Goal: Task Accomplishment & Management: Manage account settings

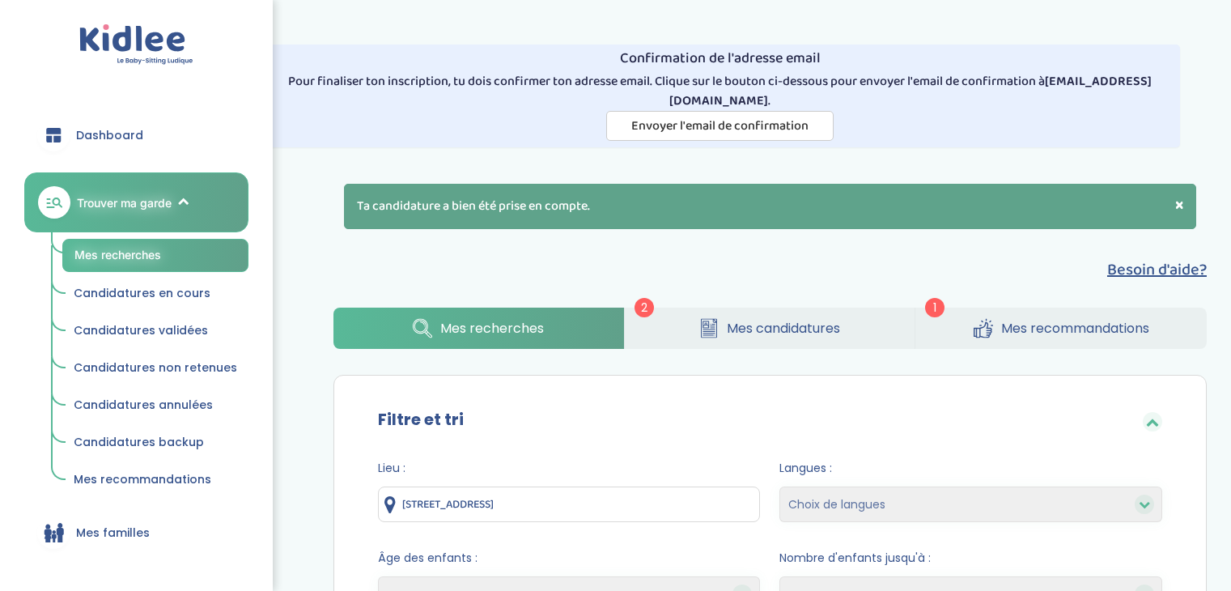
select select "2"
select select "hours_asc"
click at [1033, 324] on span "Mes recommandations" at bounding box center [1075, 328] width 148 height 20
click at [786, 337] on link "Mes candidatures" at bounding box center [770, 327] width 290 height 41
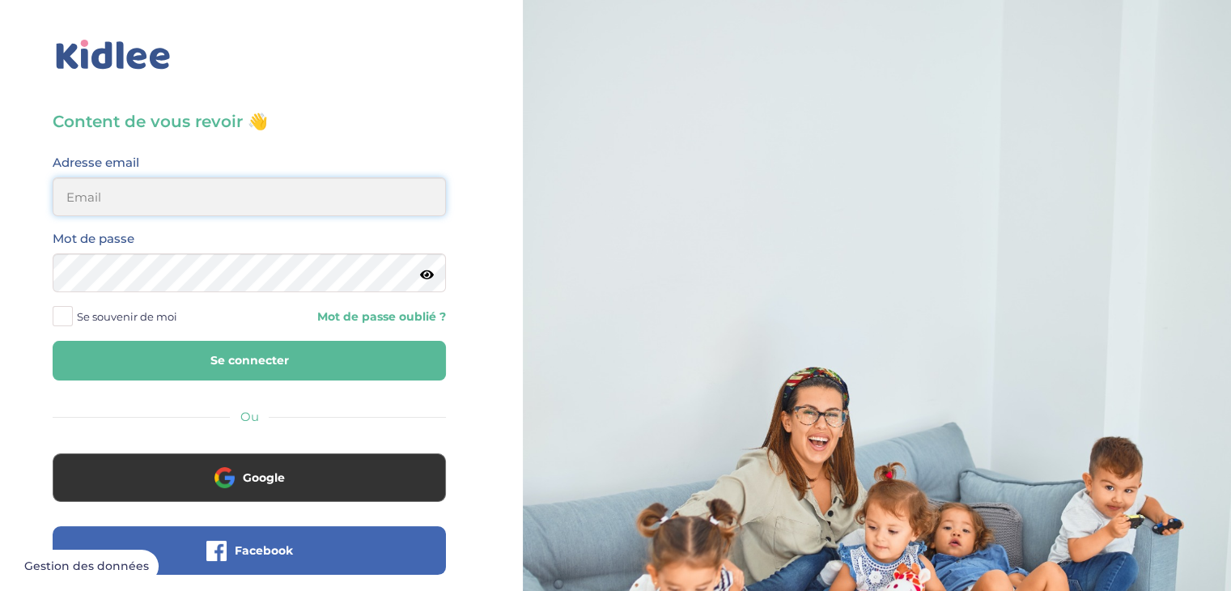
click at [281, 201] on input "email" at bounding box center [249, 196] width 393 height 39
type input "[EMAIL_ADDRESS][DOMAIN_NAME]"
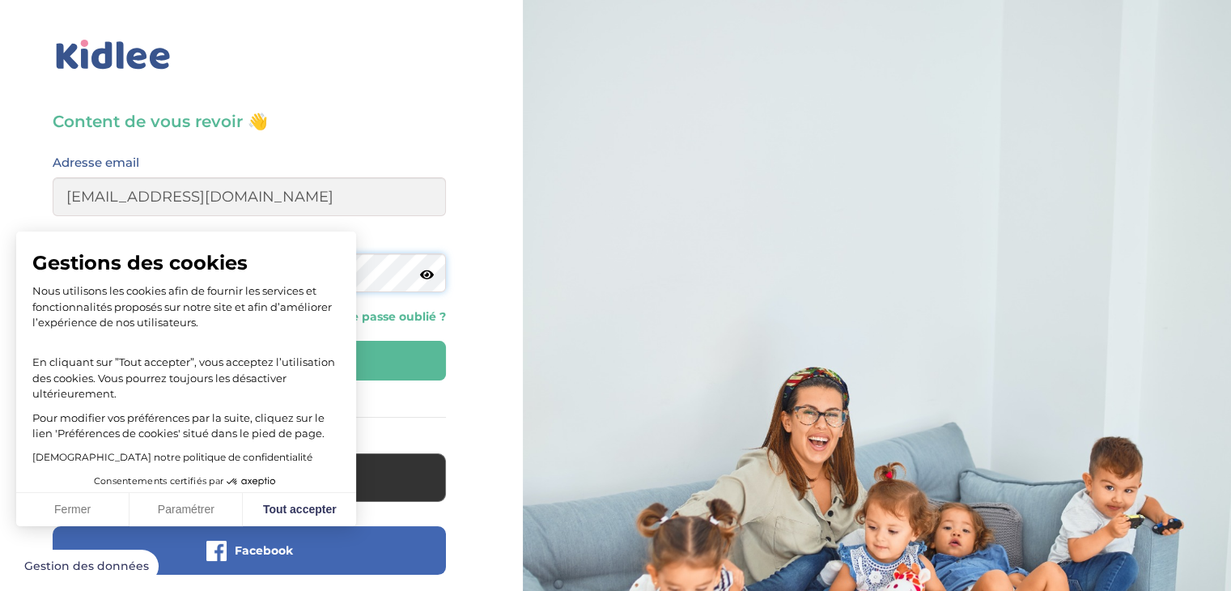
click at [53, 341] on button "Se connecter" at bounding box center [249, 361] width 393 height 40
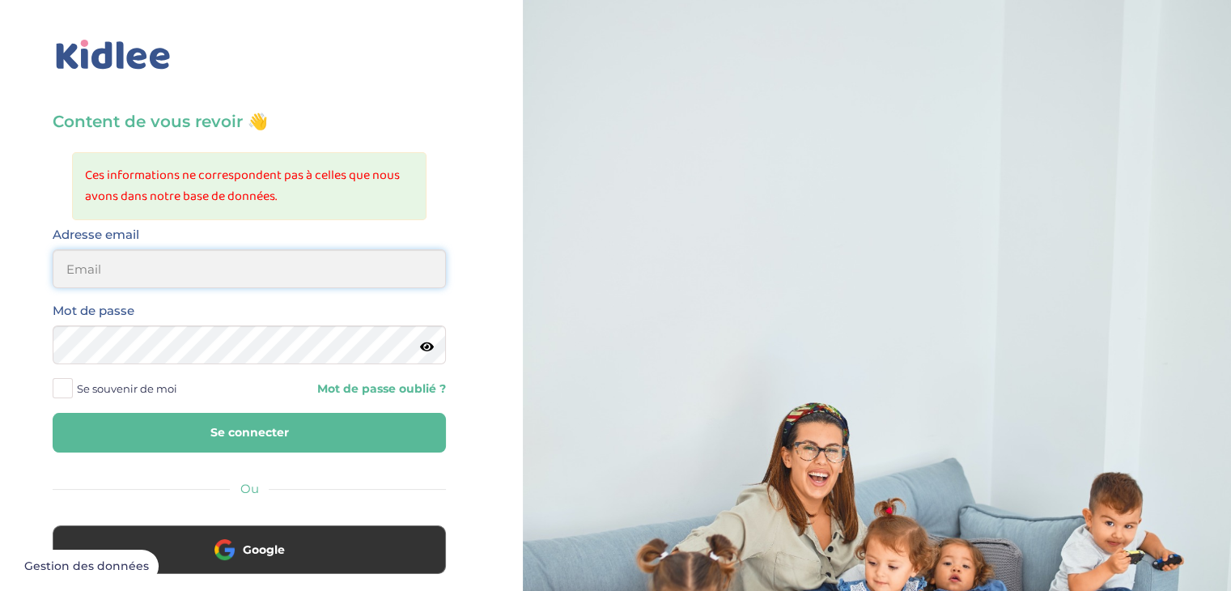
click at [269, 267] on input "email" at bounding box center [249, 268] width 393 height 39
type input "[EMAIL_ADDRESS][DOMAIN_NAME]"
click at [53, 413] on button "Se connecter" at bounding box center [249, 433] width 393 height 40
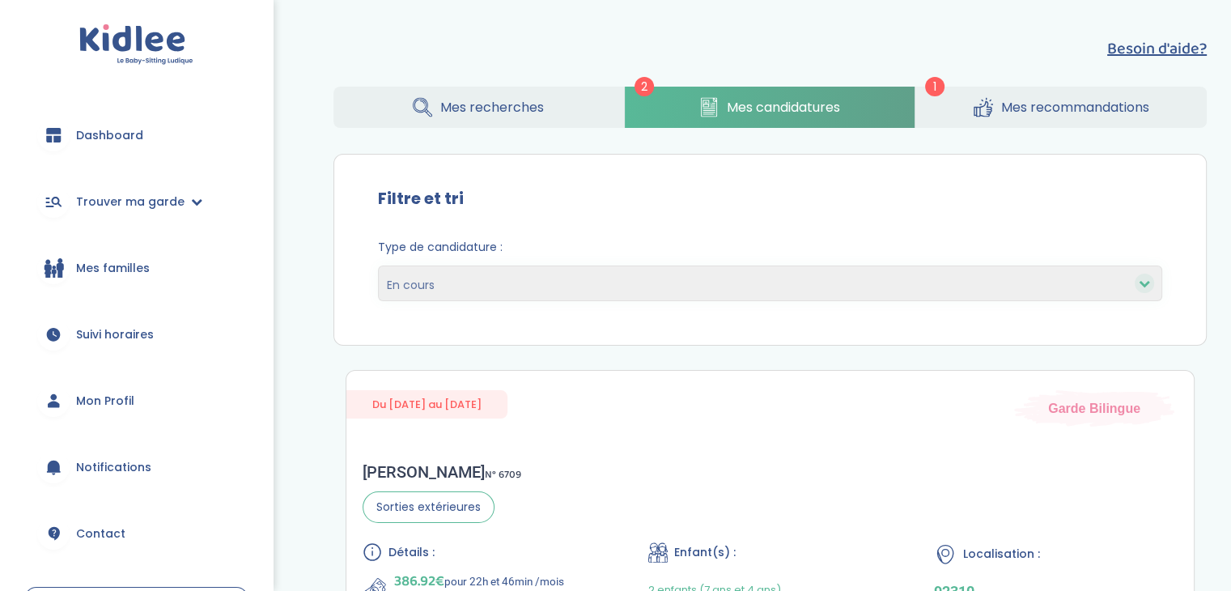
scroll to position [122, 0]
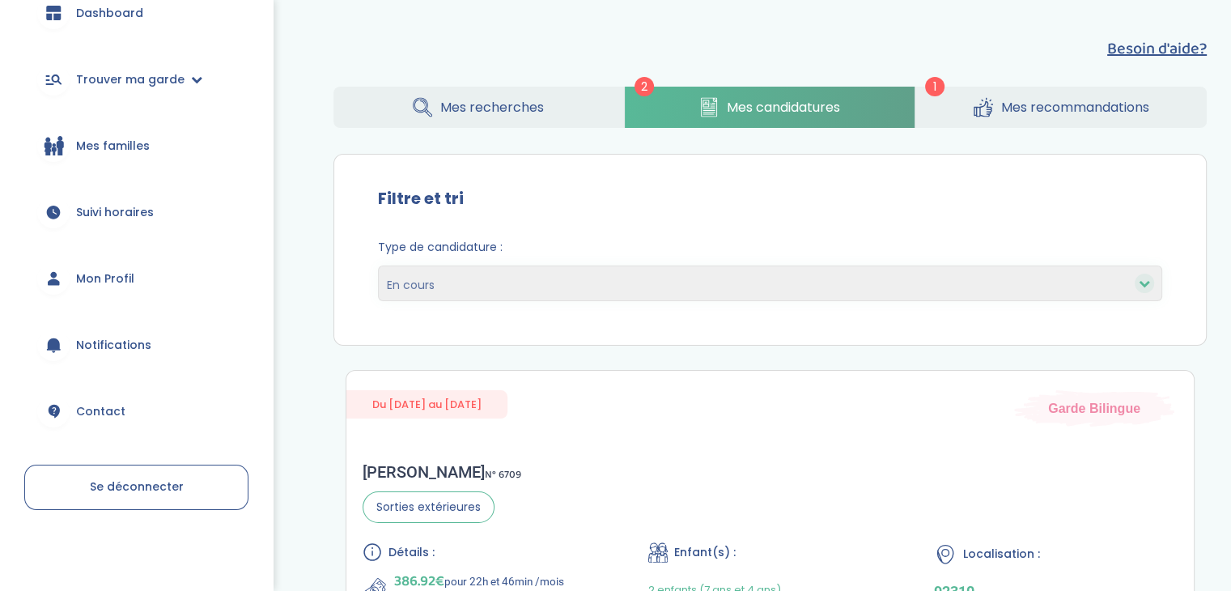
click at [124, 280] on span "Mon Profil" at bounding box center [105, 278] width 58 height 17
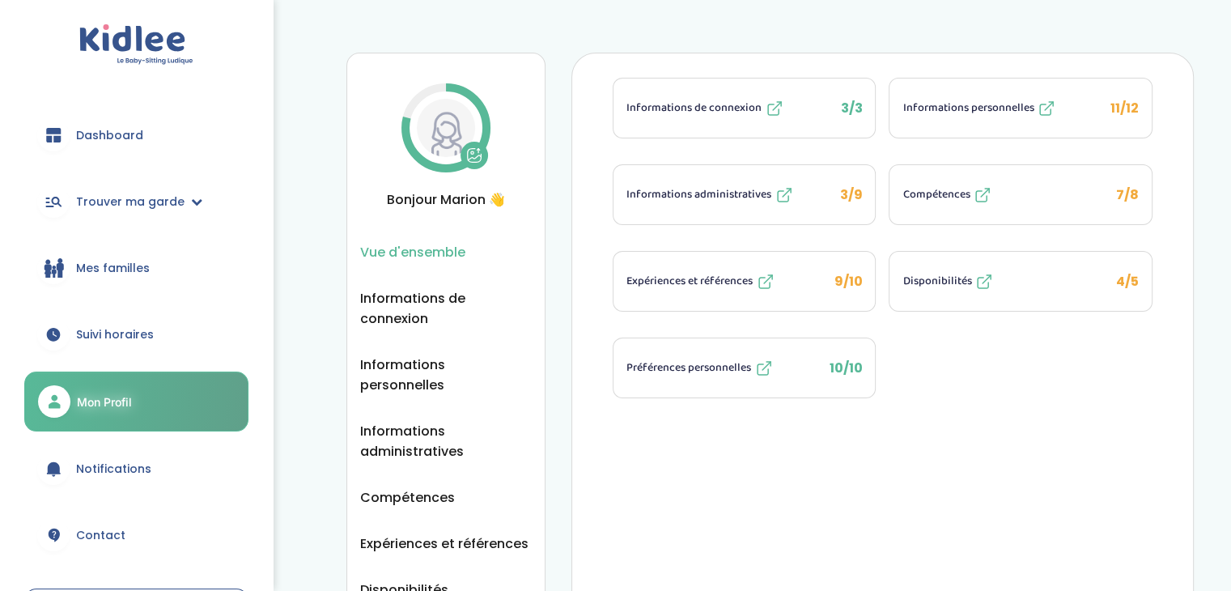
click at [852, 197] on span "3/9" at bounding box center [850, 194] width 23 height 19
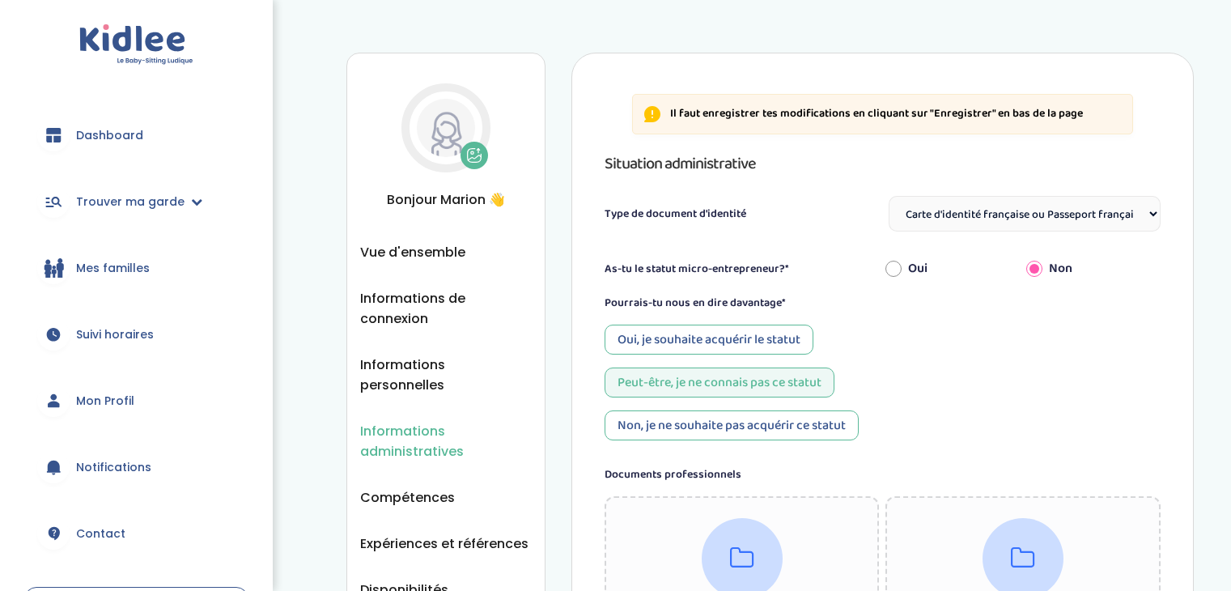
select select "Carte d'identité française ou Passeport français daté de moins de 5 ans"
click at [468, 156] on icon at bounding box center [474, 155] width 16 height 16
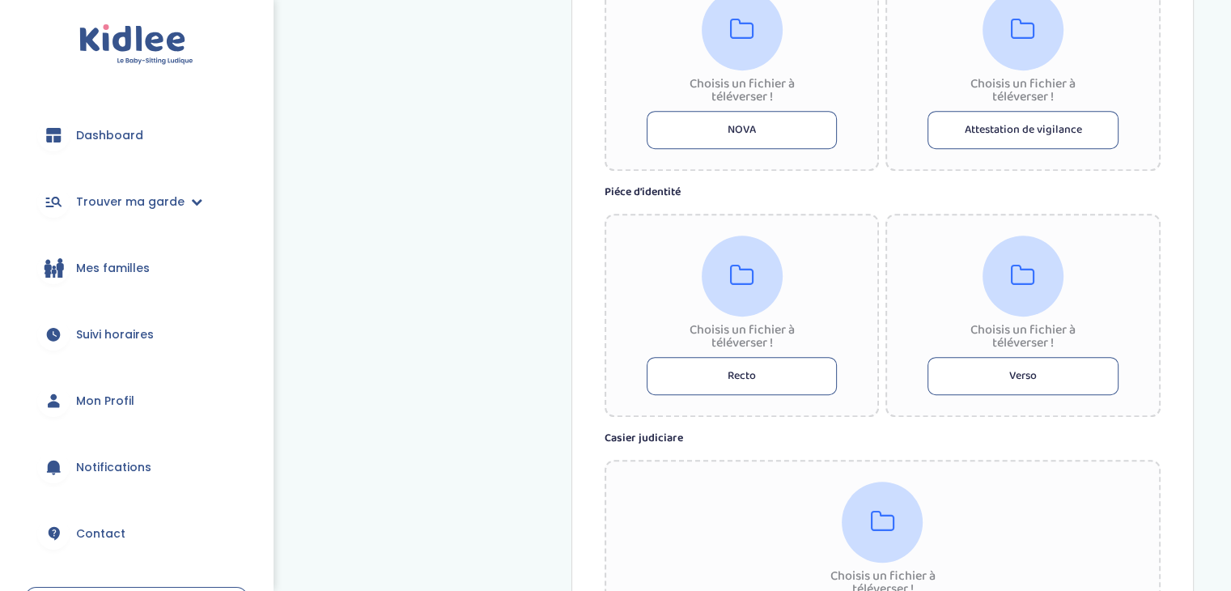
scroll to position [752, 0]
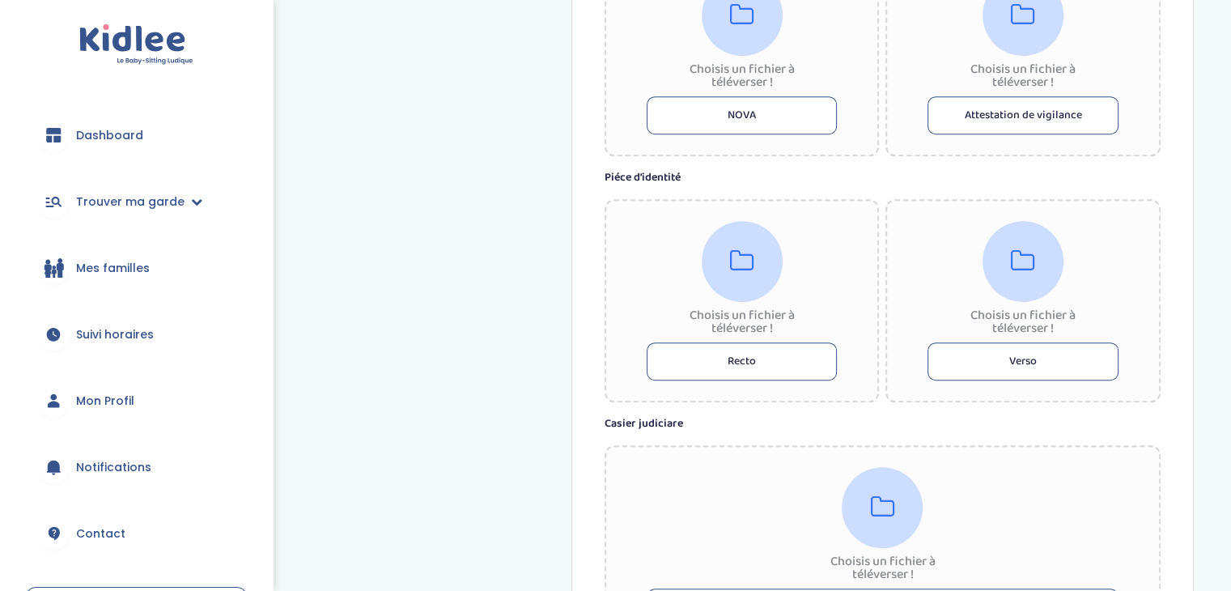
click at [773, 369] on button "Recto" at bounding box center [741, 361] width 191 height 38
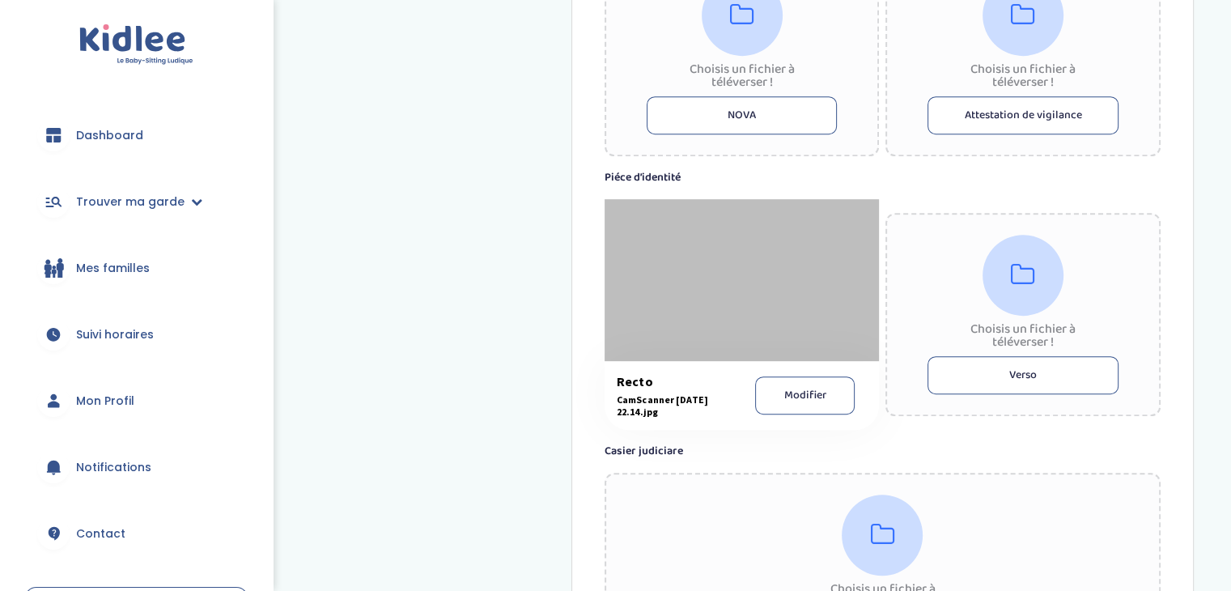
click at [998, 370] on button "Verso" at bounding box center [1022, 375] width 191 height 38
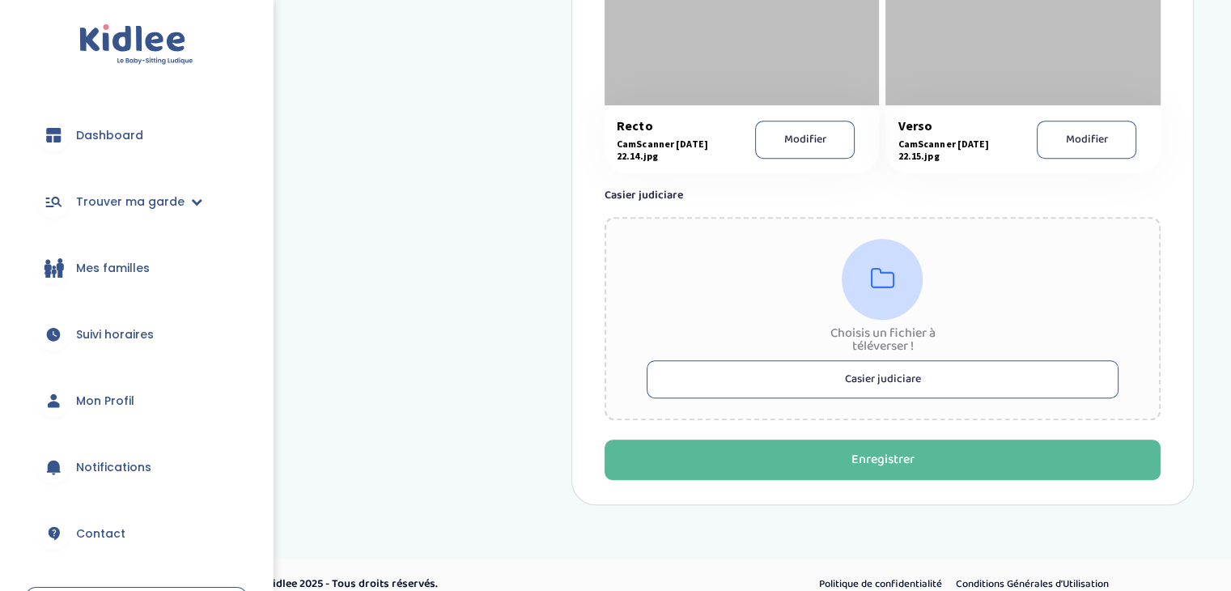
scroll to position [1025, 0]
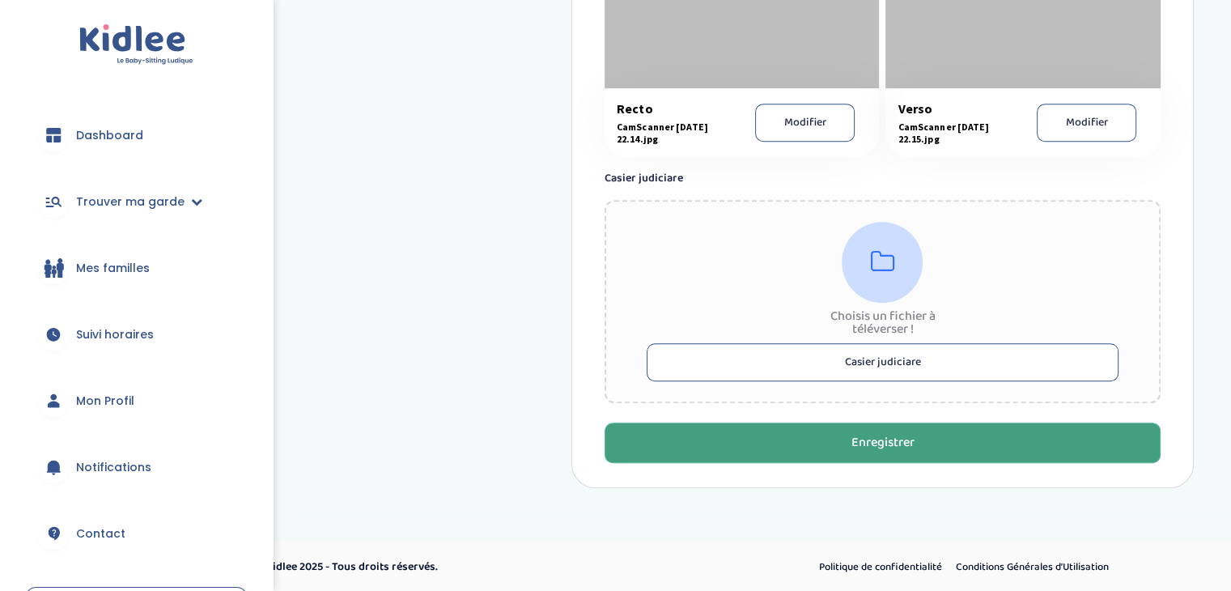
click at [903, 455] on button "Enregistrer" at bounding box center [882, 442] width 556 height 40
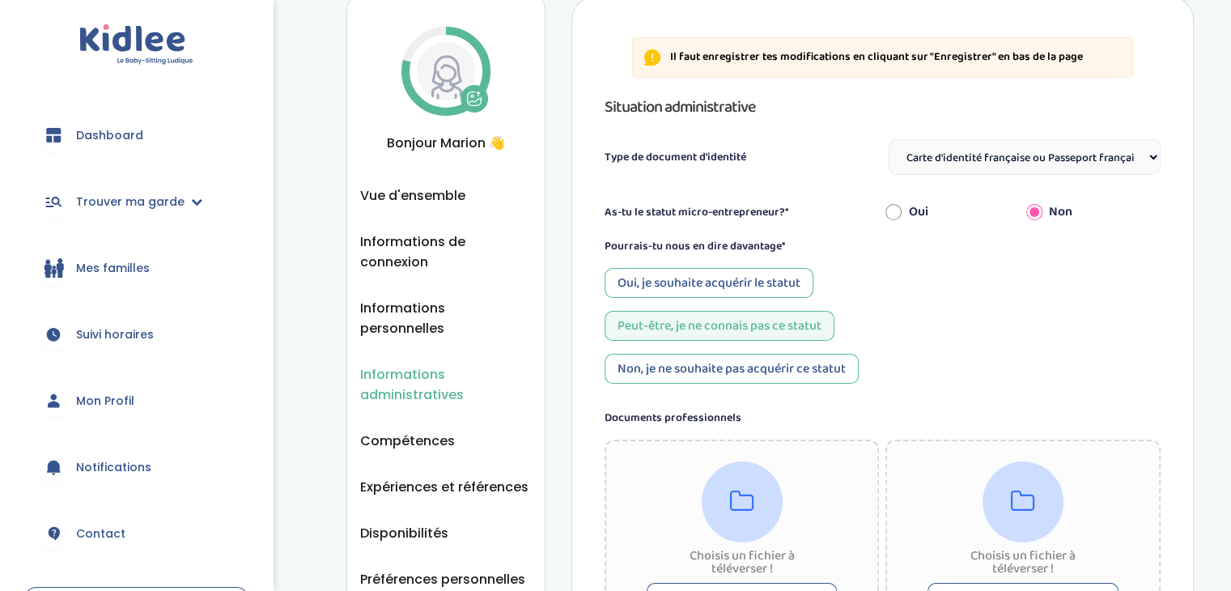
scroll to position [55, 0]
click at [472, 102] on icon at bounding box center [474, 102] width 13 height 5
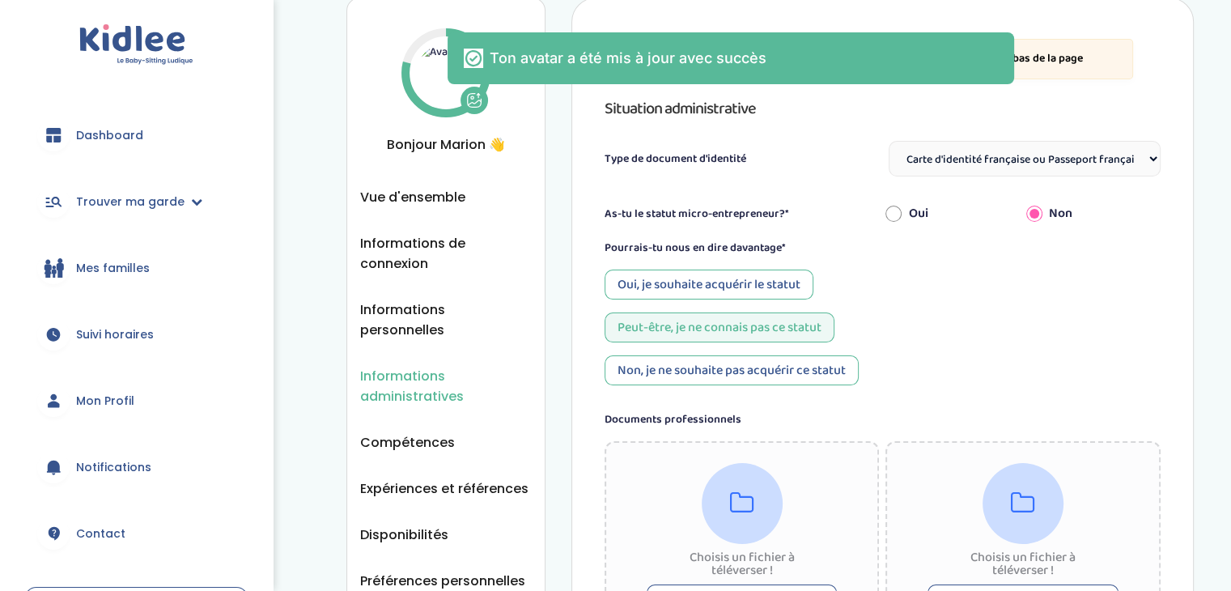
click at [453, 77] on div "Ton avatar a été mis à jour avec succès" at bounding box center [730, 58] width 566 height 52
